Goal: Communication & Community: Answer question/provide support

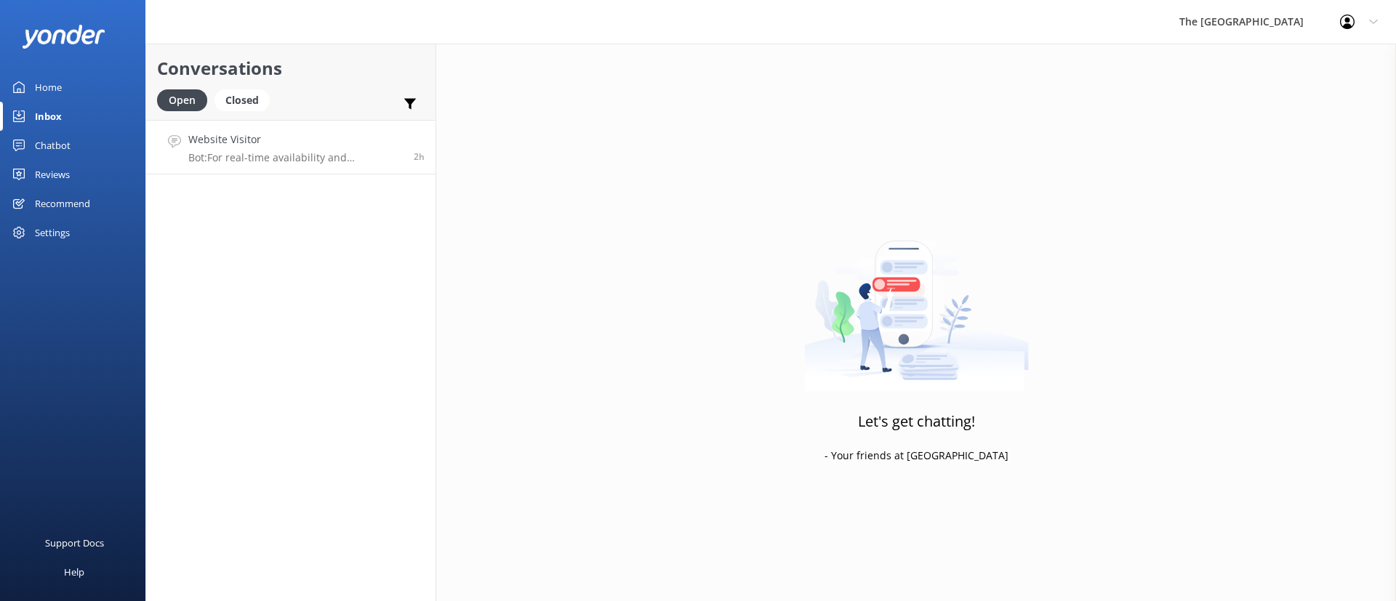
click at [234, 133] on h4 "Website Visitor" at bounding box center [295, 140] width 215 height 16
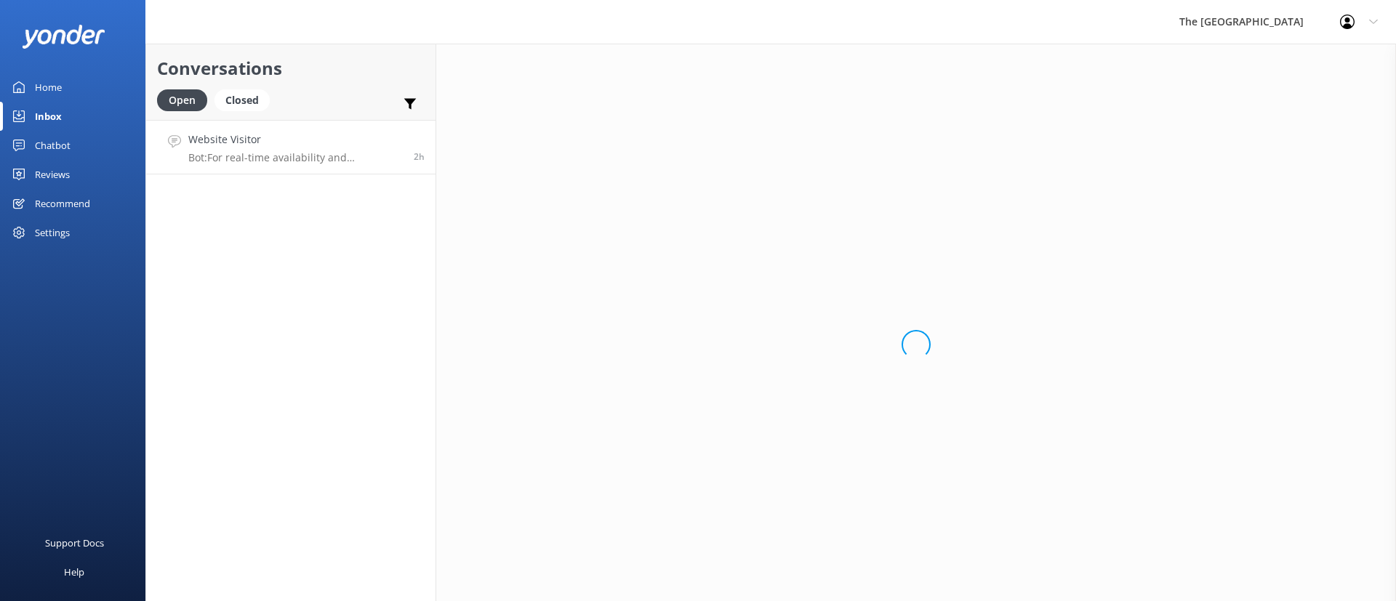
click at [266, 145] on h4 "Website Visitor" at bounding box center [295, 140] width 215 height 16
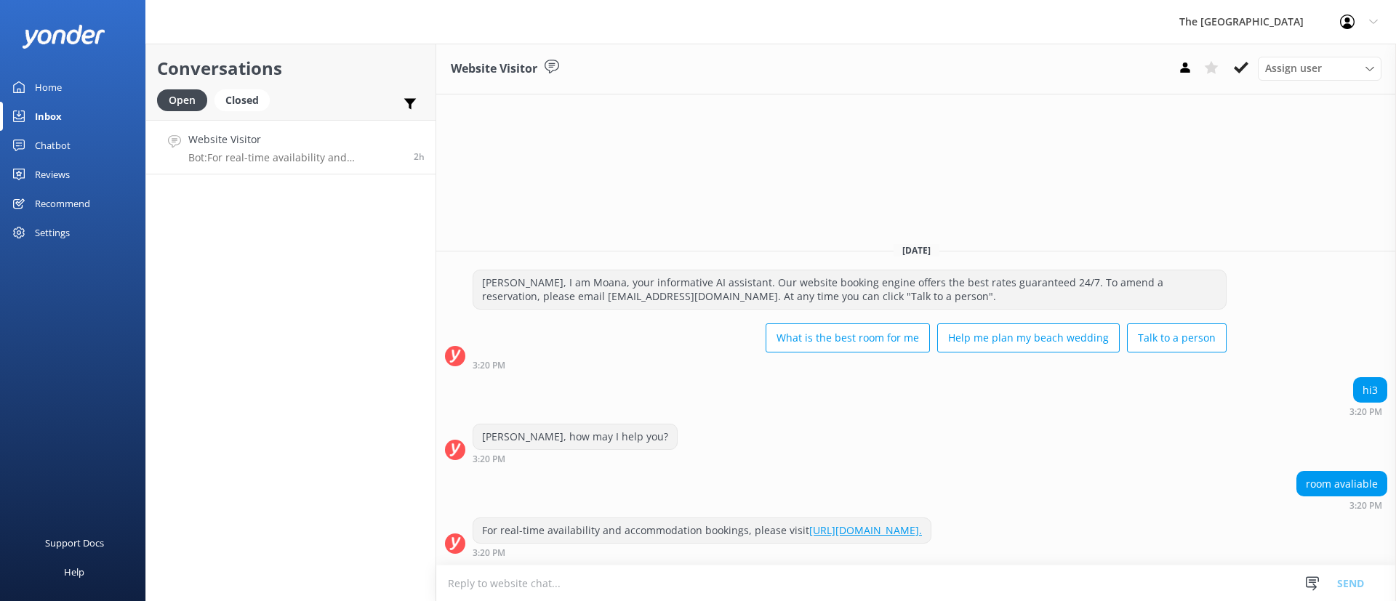
click at [1235, 68] on icon at bounding box center [1241, 67] width 15 height 15
